Goal: Check status: Check status

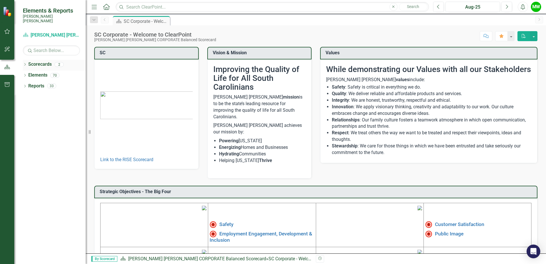
click at [26, 63] on icon "Dropdown" at bounding box center [25, 64] width 4 height 3
click at [44, 81] on div "RISE: [PERSON_NAME] [PERSON_NAME] Recognizing Innovation, Safety and Excellence" at bounding box center [58, 85] width 54 height 9
click at [66, 83] on link "RISE: [PERSON_NAME] [PERSON_NAME] Recognizing Innovation, Safety and Excellence" at bounding box center [58, 86] width 54 height 7
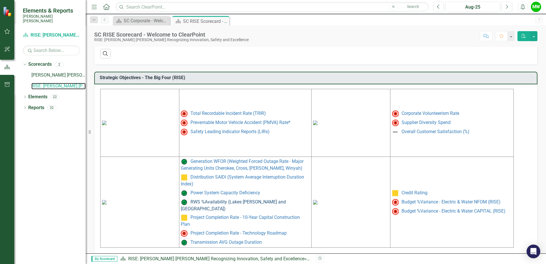
scroll to position [233, 0]
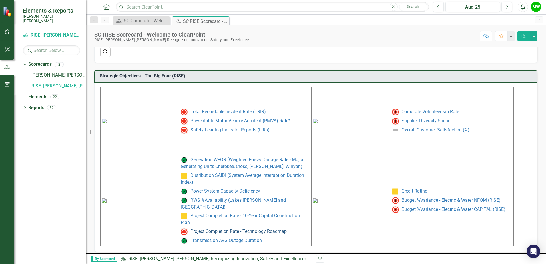
click at [218, 228] on link "Project Completion Rate - Technology Roadmap" at bounding box center [239, 230] width 96 height 5
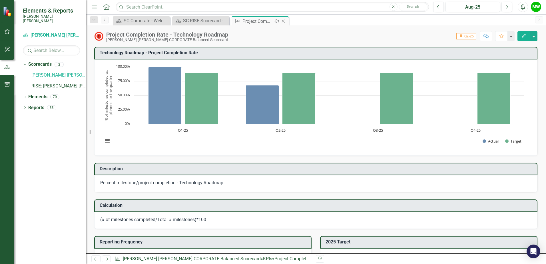
click at [283, 21] on icon at bounding box center [283, 21] width 3 height 3
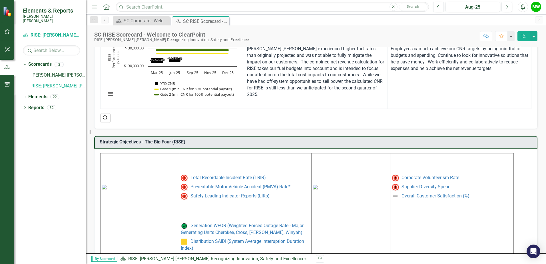
scroll to position [233, 0]
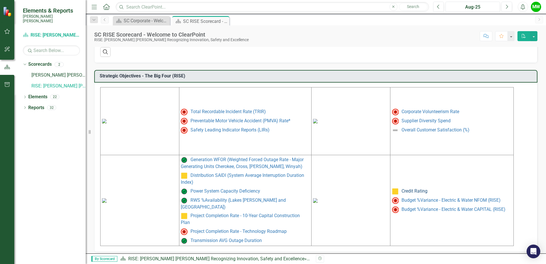
click at [412, 189] on link "Credit Rating" at bounding box center [415, 190] width 26 height 5
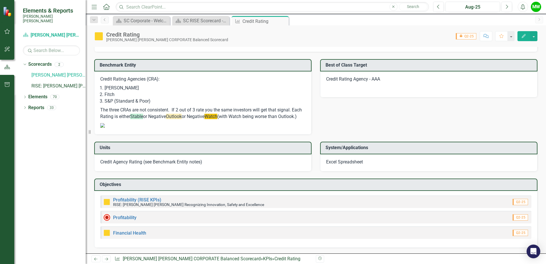
scroll to position [400, 0]
